Goal: Task Accomplishment & Management: Complete application form

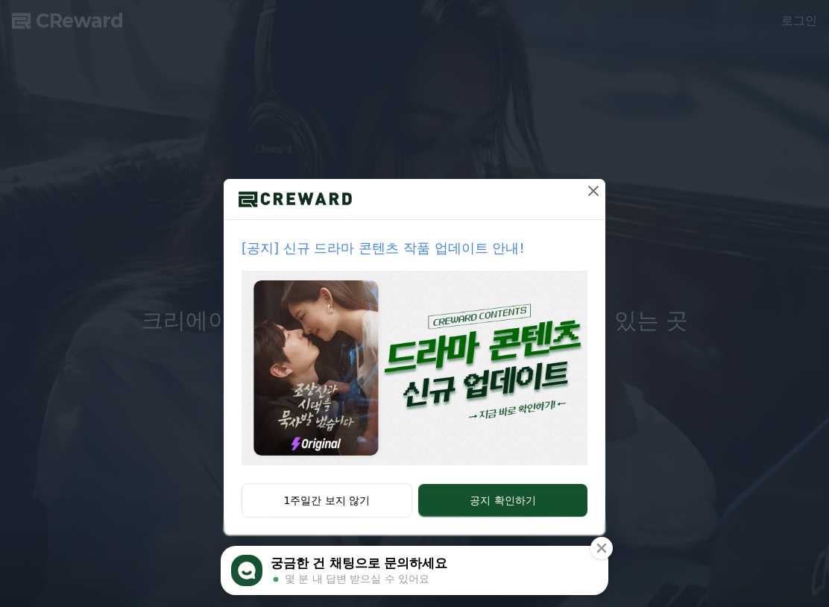
click at [433, 379] on img at bounding box center [415, 368] width 346 height 195
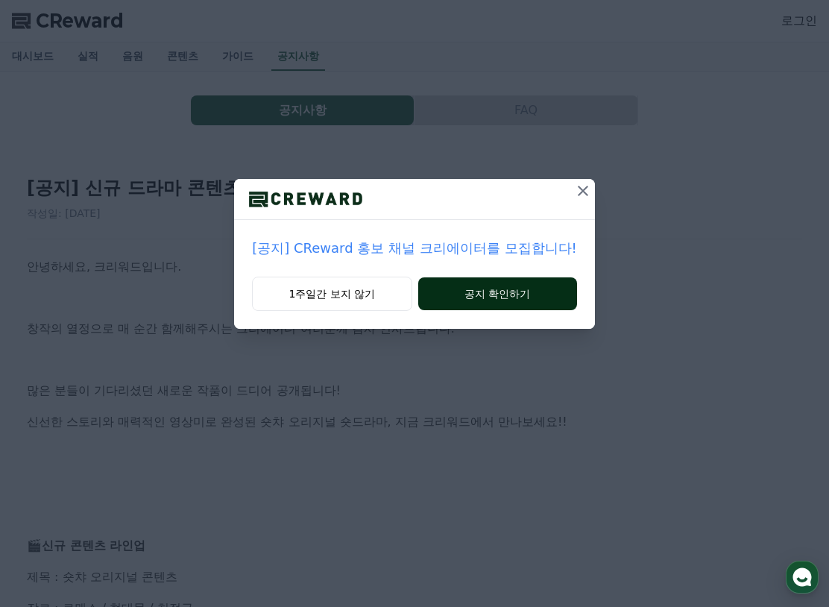
click at [479, 300] on button "공지 확인하기" at bounding box center [497, 293] width 159 height 33
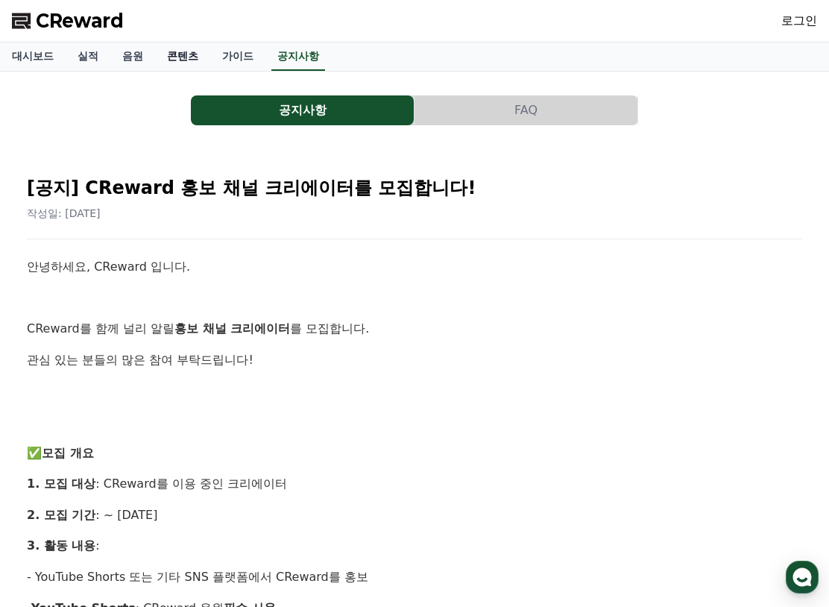
click at [175, 57] on link "콘텐츠" at bounding box center [182, 57] width 55 height 28
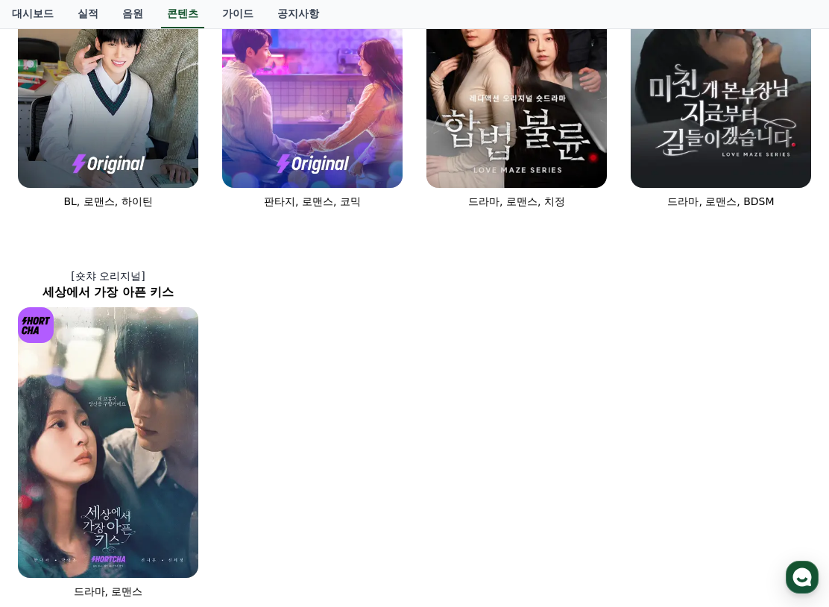
scroll to position [761, 0]
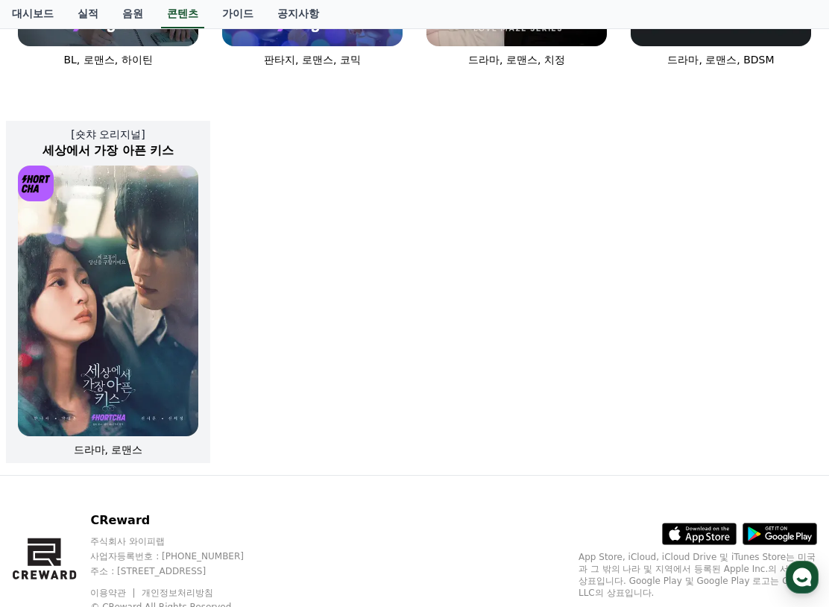
click at [160, 353] on img at bounding box center [108, 301] width 180 height 271
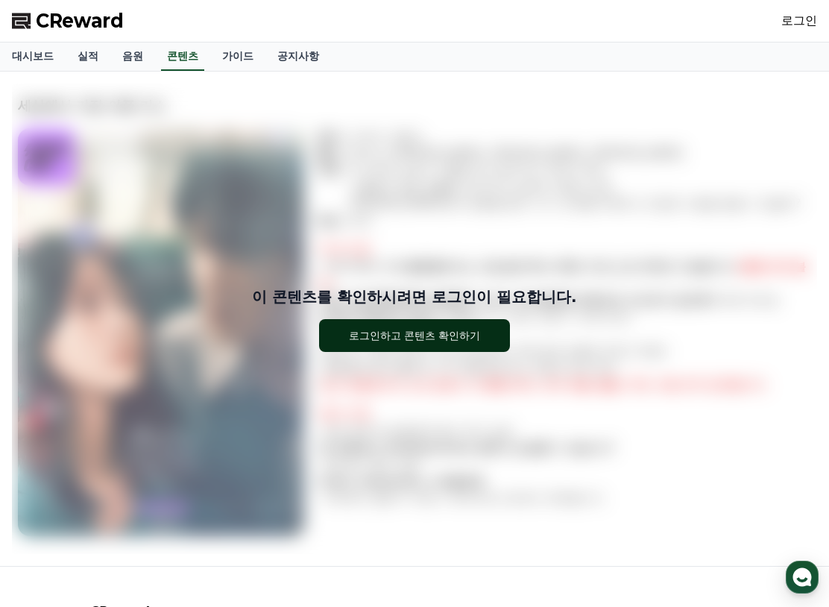
click at [447, 329] on div "로그인하고 콘텐츠 확인하기" at bounding box center [415, 335] width 132 height 15
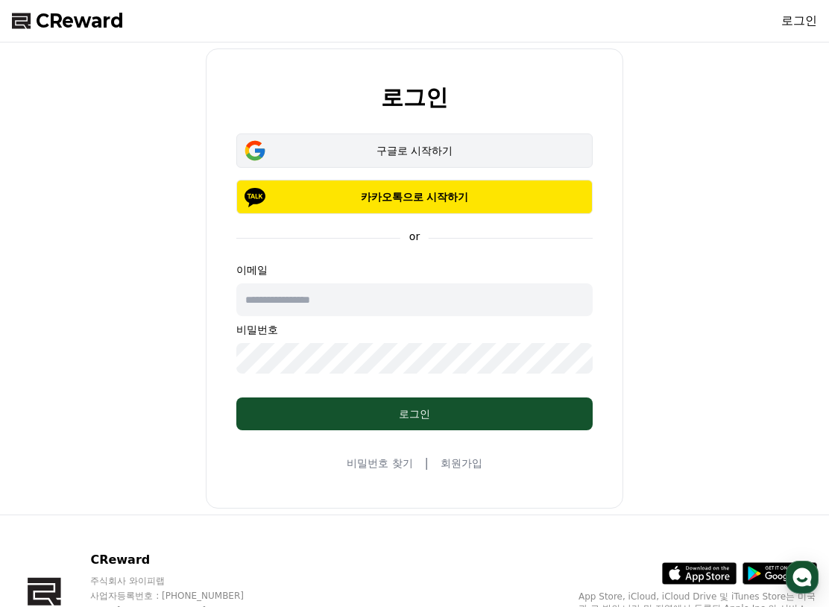
click at [377, 148] on div "구글로 시작하기" at bounding box center [414, 150] width 313 height 15
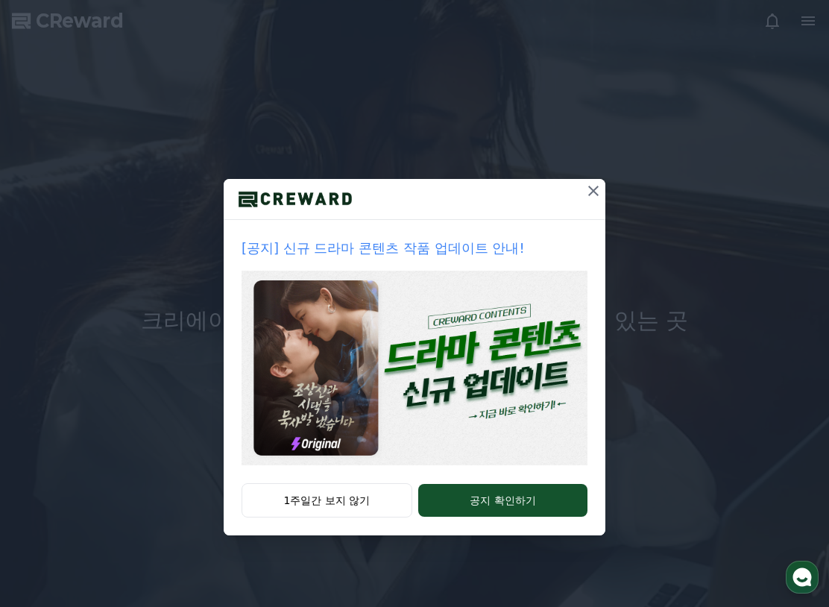
click at [598, 187] on icon at bounding box center [593, 191] width 10 height 10
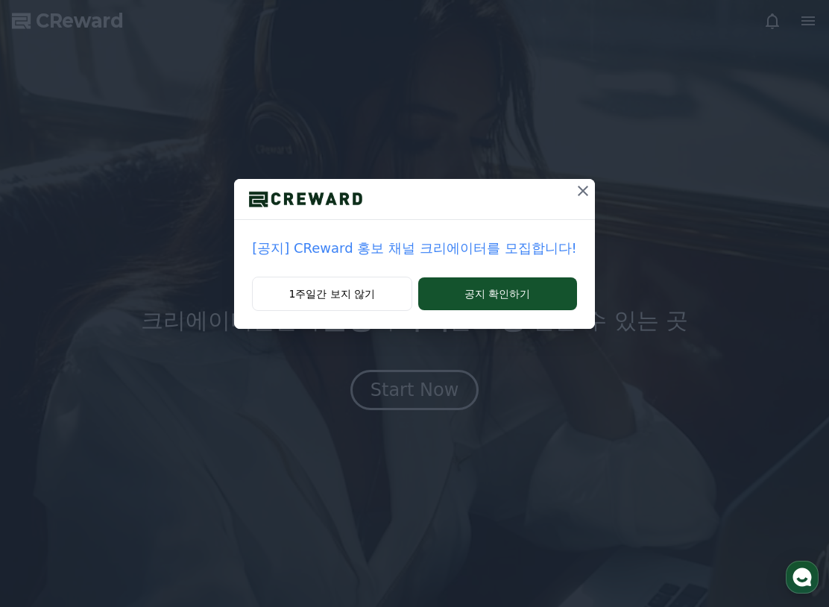
click at [574, 192] on icon at bounding box center [583, 191] width 18 height 18
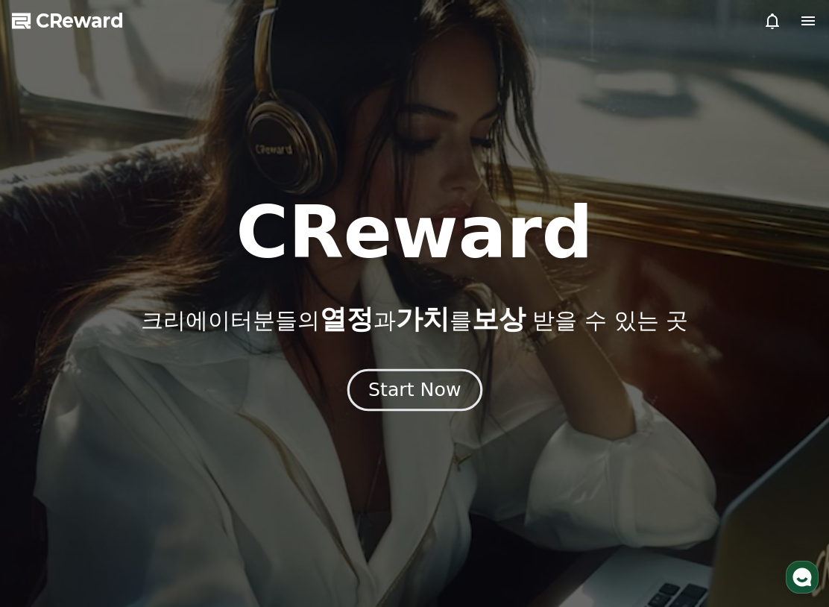
click at [417, 390] on div "Start Now" at bounding box center [414, 389] width 92 height 25
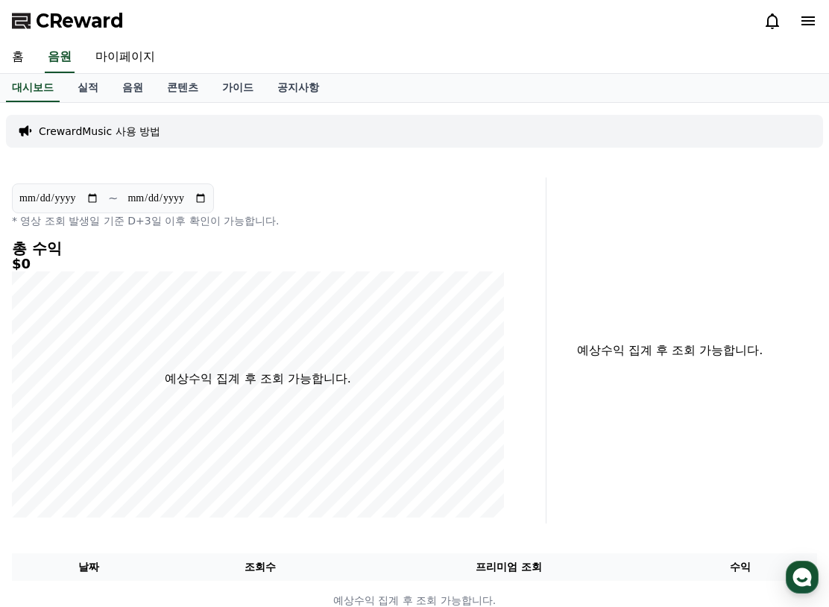
click at [808, 14] on icon at bounding box center [808, 21] width 18 height 18
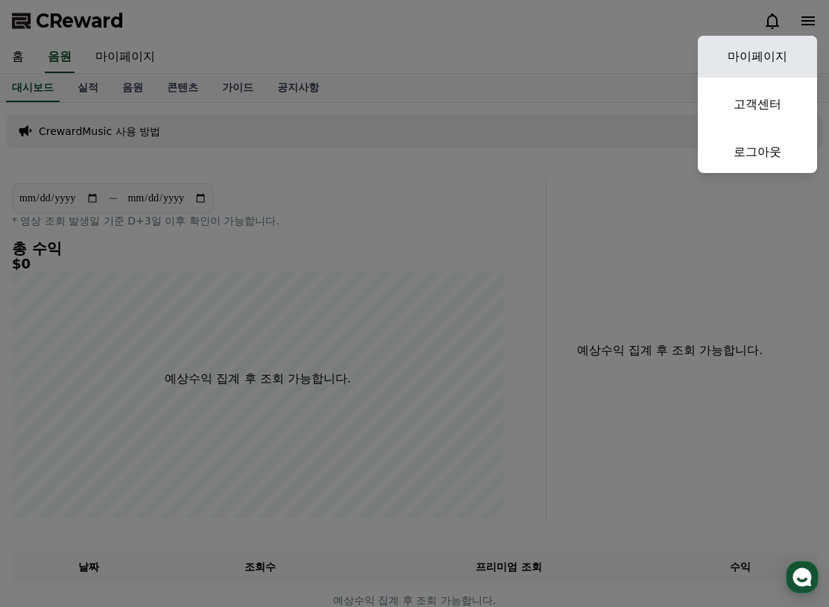
click at [757, 68] on link "마이페이지" at bounding box center [757, 57] width 119 height 42
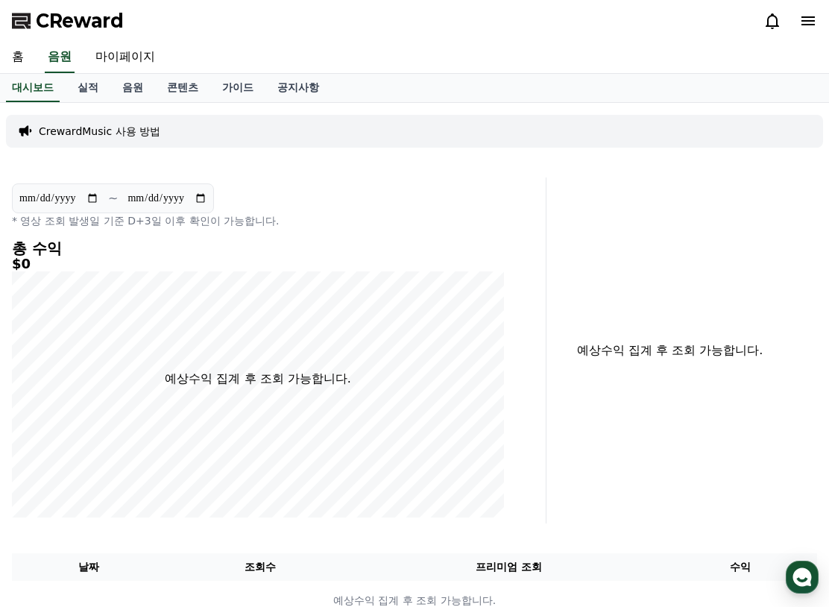
select select "**********"
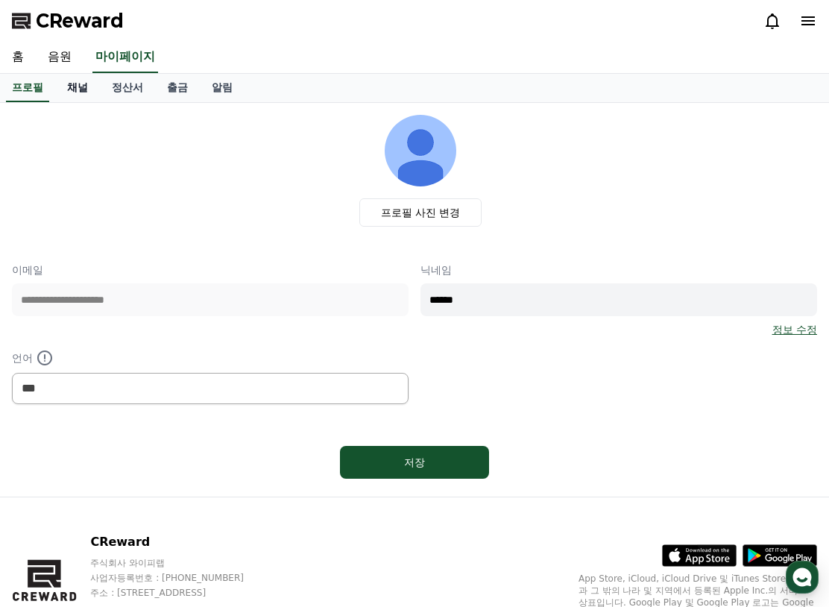
click at [74, 91] on link "채널" at bounding box center [77, 88] width 45 height 28
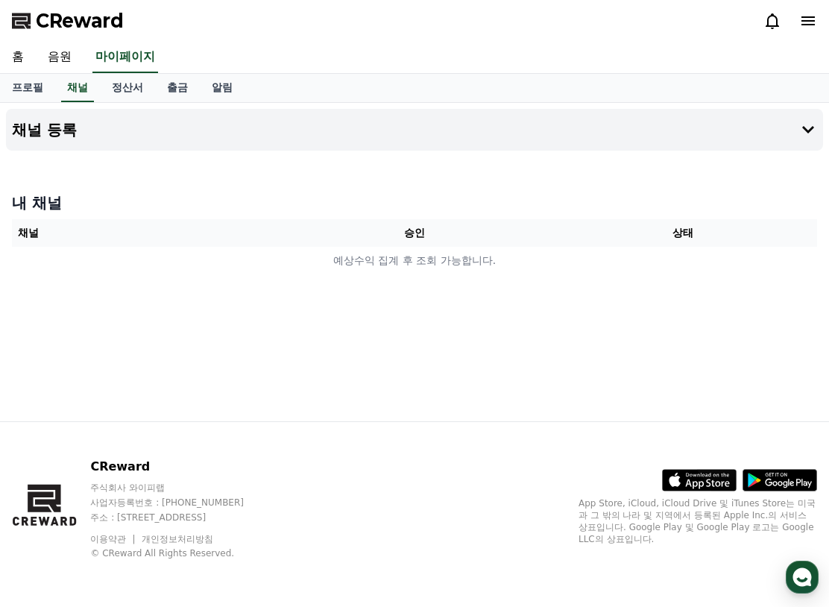
click at [412, 242] on th "승인" at bounding box center [414, 233] width 268 height 28
click at [126, 90] on link "정산서" at bounding box center [127, 88] width 55 height 28
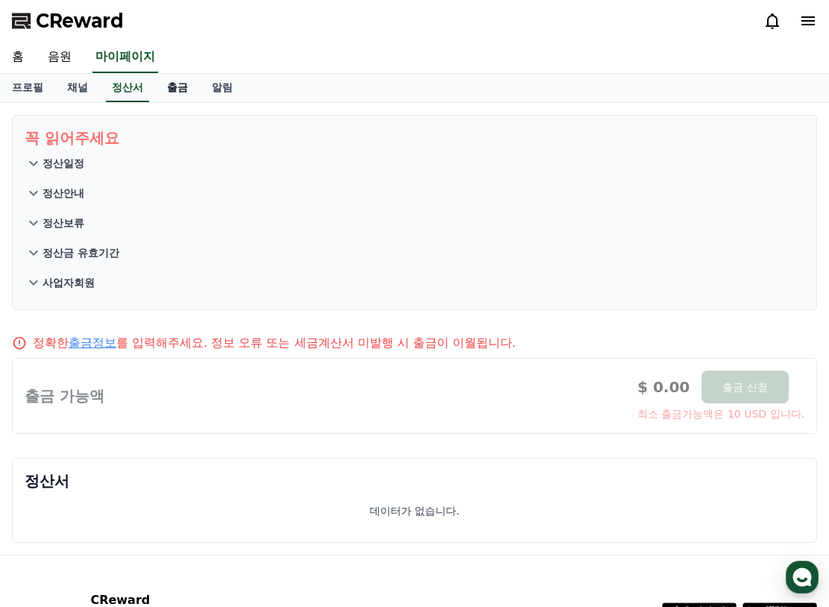
click at [156, 87] on link "출금" at bounding box center [177, 88] width 45 height 28
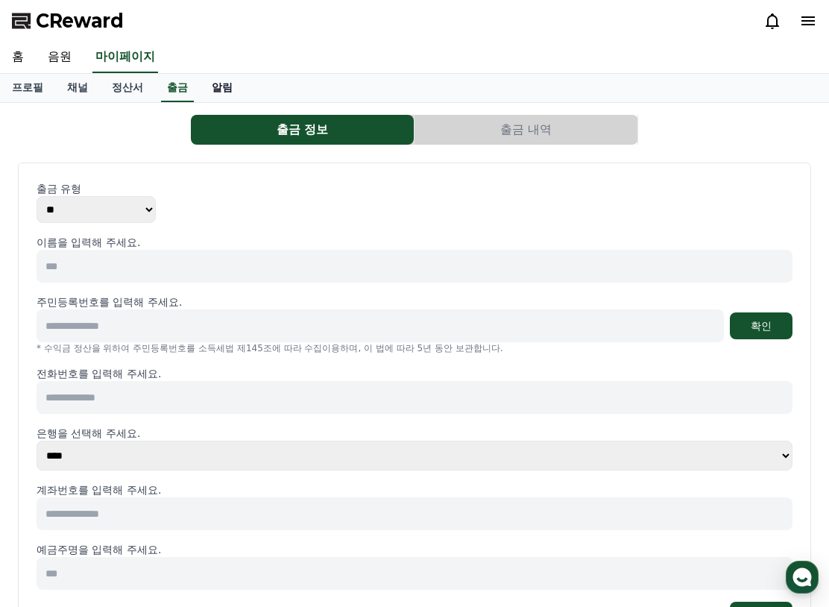
click at [207, 92] on link "알림" at bounding box center [222, 88] width 45 height 28
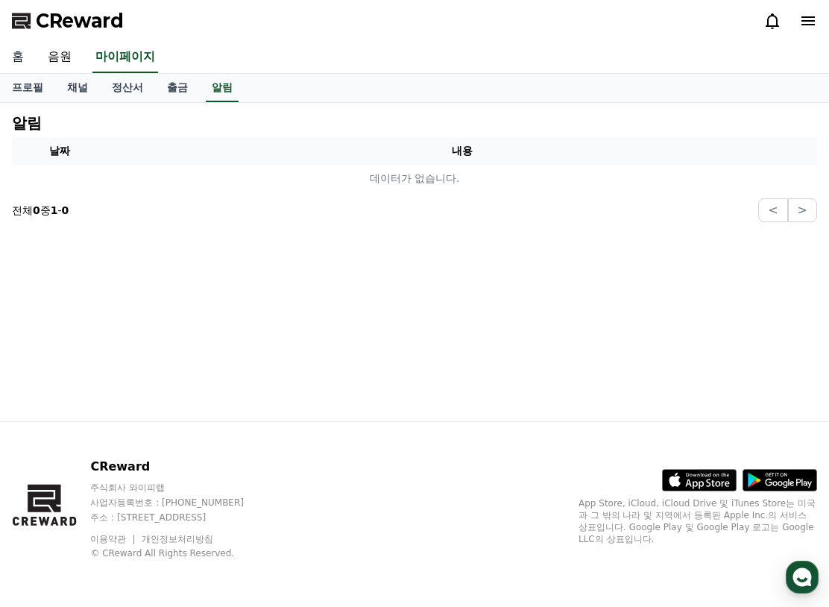
drag, startPoint x: 30, startPoint y: 81, endPoint x: 26, endPoint y: 52, distance: 28.6
click at [30, 81] on link "프로필" at bounding box center [27, 88] width 55 height 28
select select "**********"
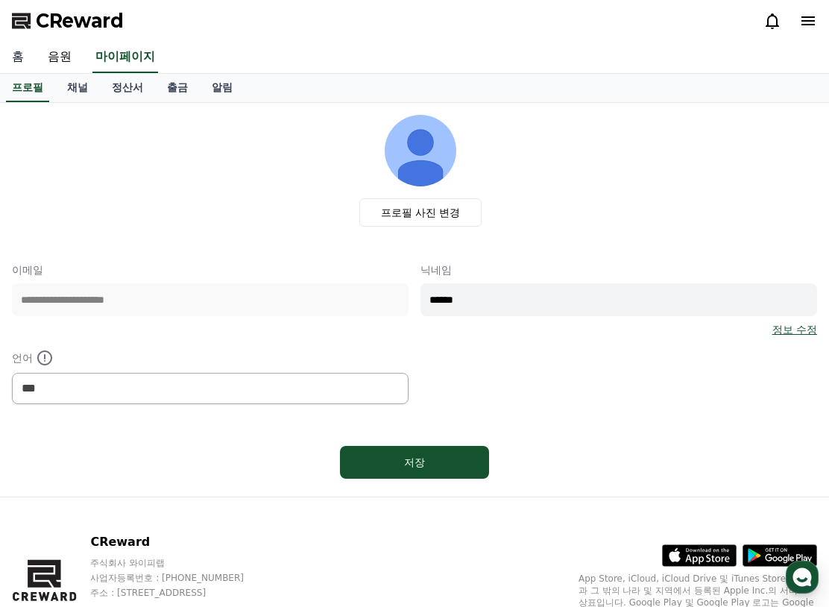
click at [23, 47] on link "홈" at bounding box center [18, 57] width 36 height 31
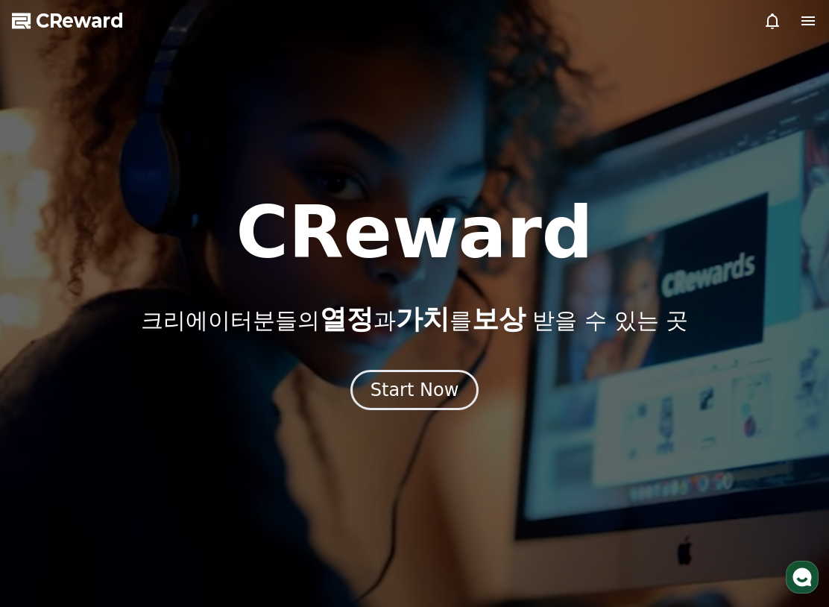
click at [813, 26] on icon at bounding box center [808, 21] width 18 height 18
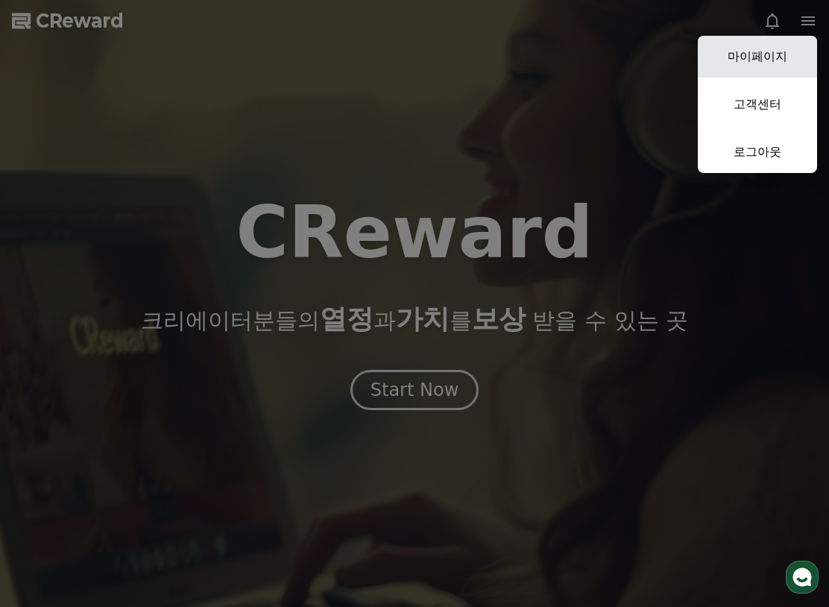
click at [785, 59] on link "마이페이지" at bounding box center [757, 57] width 119 height 42
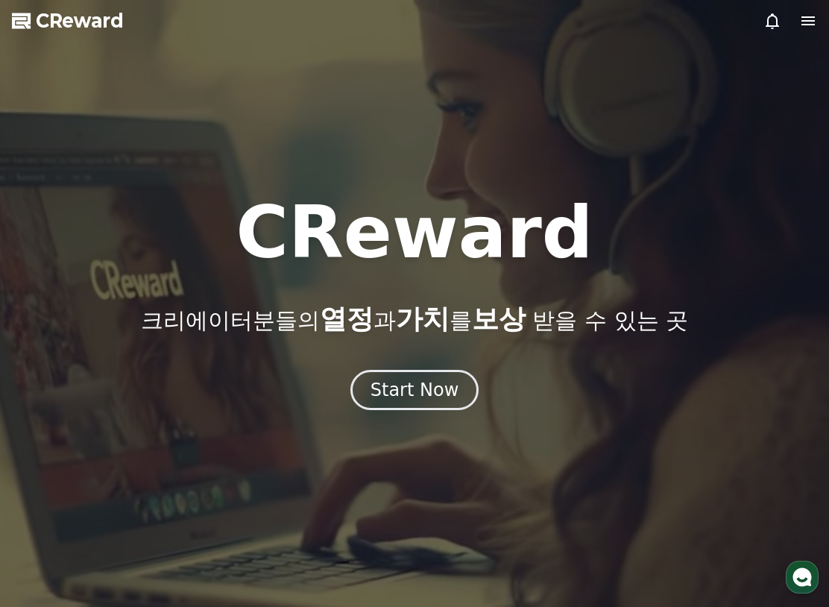
select select "**********"
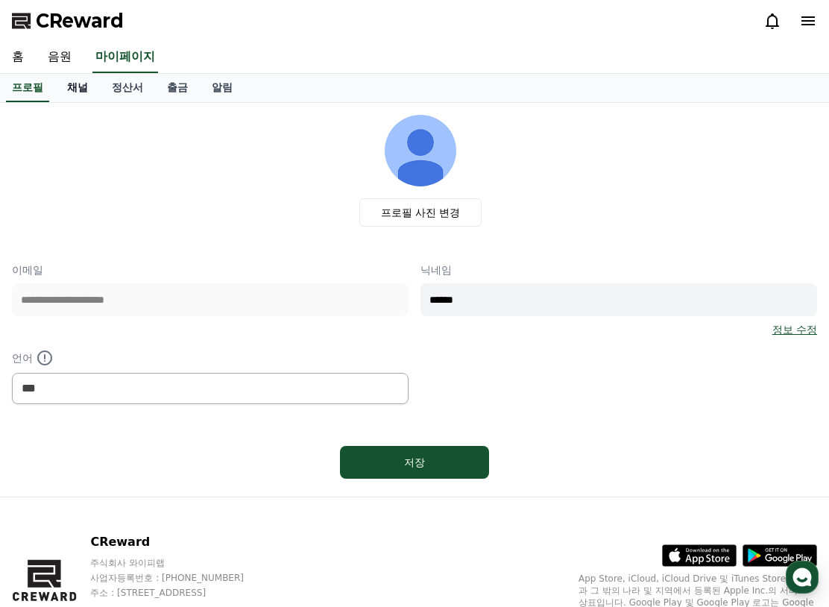
click at [76, 81] on link "채널" at bounding box center [77, 88] width 45 height 28
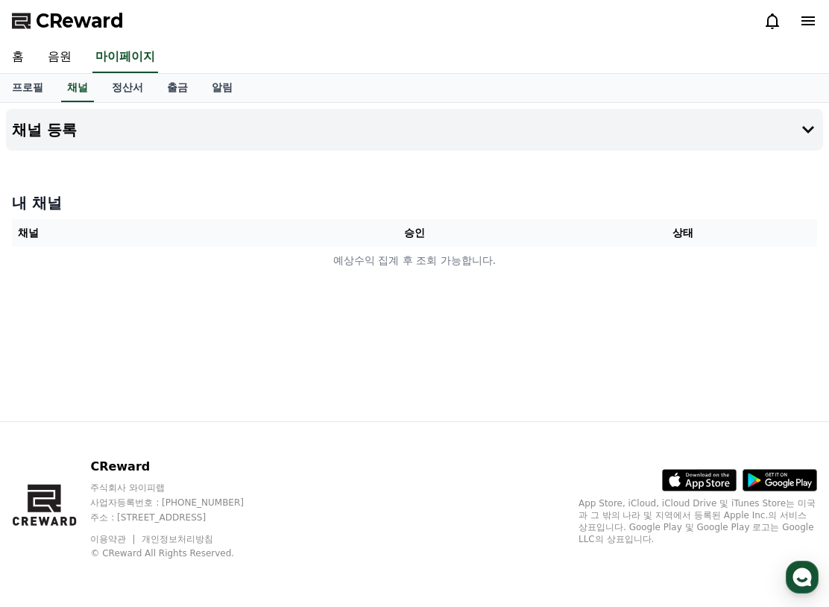
click at [417, 340] on div "채널 등록 내 채널 채널 승인 상태 예상수익 집계 후 조회 가능합니다." at bounding box center [414, 262] width 829 height 318
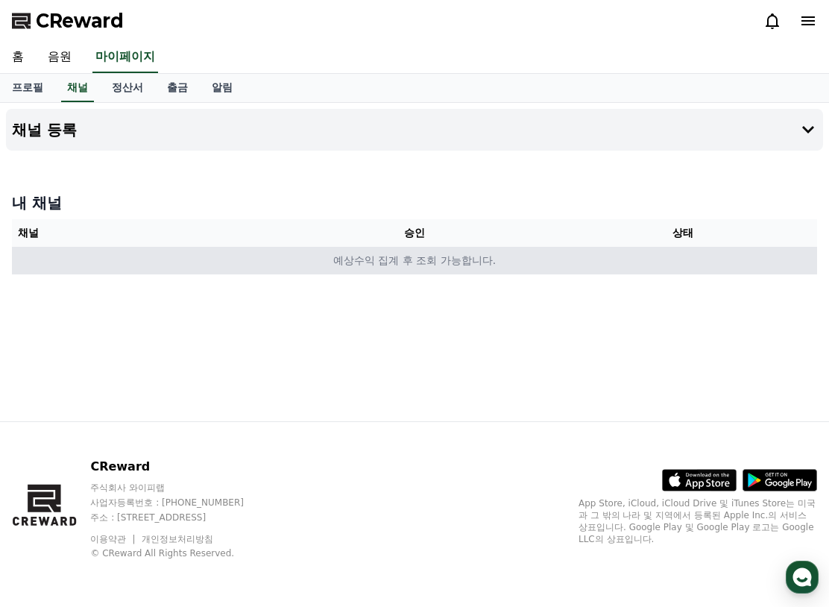
drag, startPoint x: 392, startPoint y: 280, endPoint x: 394, endPoint y: 254, distance: 26.1
click at [392, 279] on div "내 채널 채널 승인 상태 예상수익 집계 후 조회 가능합니다." at bounding box center [414, 233] width 817 height 94
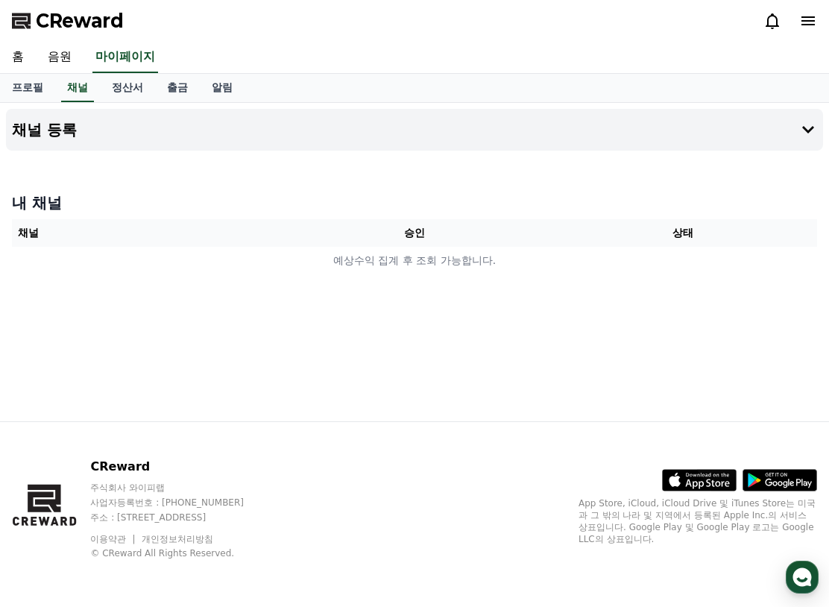
drag, startPoint x: 394, startPoint y: 254, endPoint x: 233, endPoint y: 175, distance: 179.1
click at [394, 254] on td "예상수익 집계 후 조회 가능합니다." at bounding box center [414, 261] width 805 height 28
click at [345, 137] on button "채널 등록" at bounding box center [414, 130] width 817 height 42
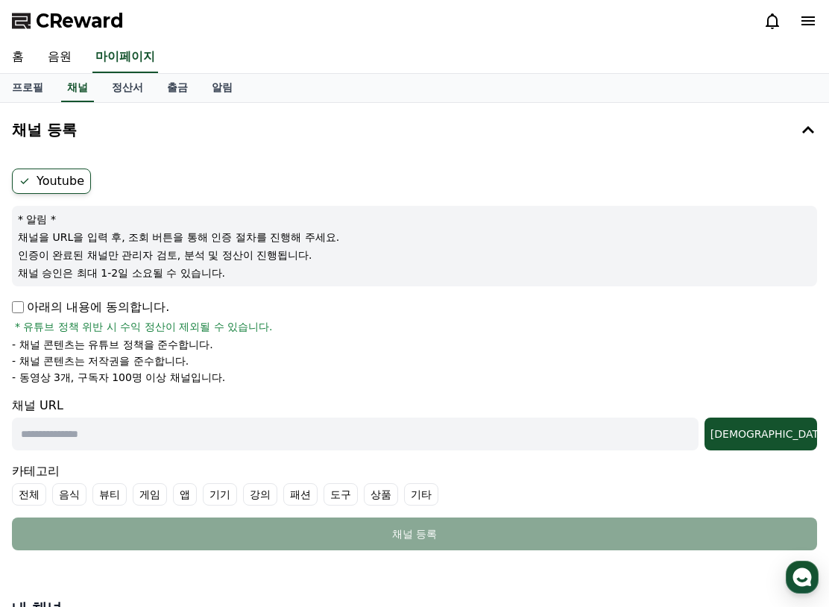
click at [57, 183] on label "Youtube" at bounding box center [51, 181] width 79 height 25
click at [72, 314] on p "아래의 내용에 동의합니다." at bounding box center [90, 307] width 157 height 18
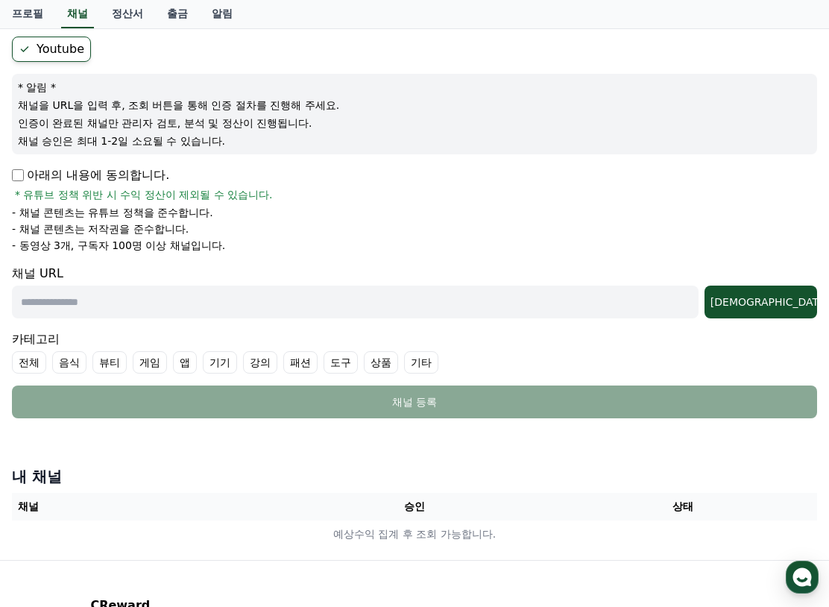
drag, startPoint x: 156, startPoint y: 252, endPoint x: -31, endPoint y: 222, distance: 188.8
click at [0, 222] on html "CReward 홈 음원 마이페이지 프로필 채널 정산서 출금 알림 채널 등록 Youtube * 알림 * 채널을 URL을 입력 후, 조회 버튼을 …" at bounding box center [414, 307] width 829 height 878
click at [144, 254] on form "Youtube * 알림 * 채널을 URL을 입력 후, 조회 버튼을 통해 인증 절차를 진행해 주세요. 인증이 완료된 채널만 관리자 검토, 분석 …" at bounding box center [414, 228] width 805 height 382
drag, startPoint x: 106, startPoint y: 237, endPoint x: 1, endPoint y: 200, distance: 110.9
click at [0, 197] on html "CReward 홈 음원 마이페이지 프로필 채널 정산서 출금 알림 채널 등록 Youtube * 알림 * 채널을 URL을 입력 후, 조회 버튼을 …" at bounding box center [414, 307] width 829 height 878
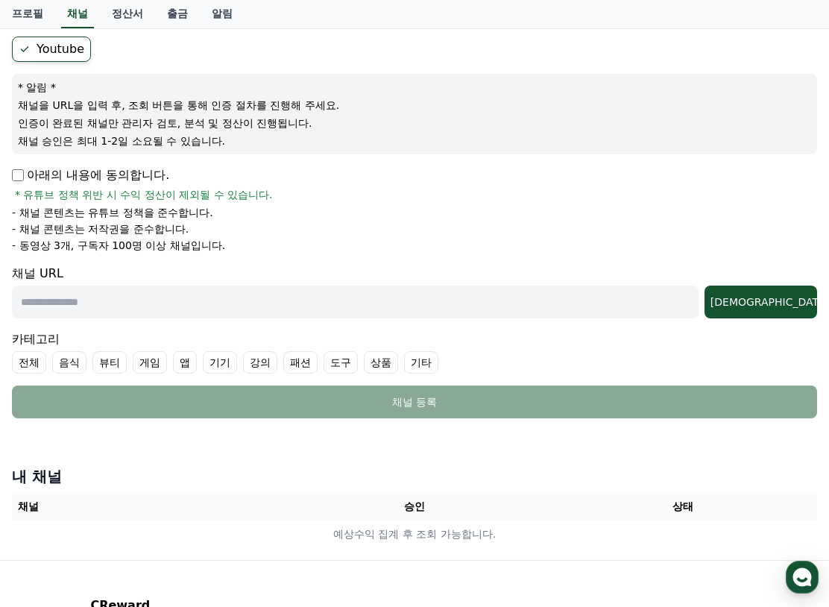
click at [135, 233] on p "- 채널 콘텐츠는 저작권을 준수합니다." at bounding box center [100, 228] width 177 height 15
